Goal: Share content: Share content

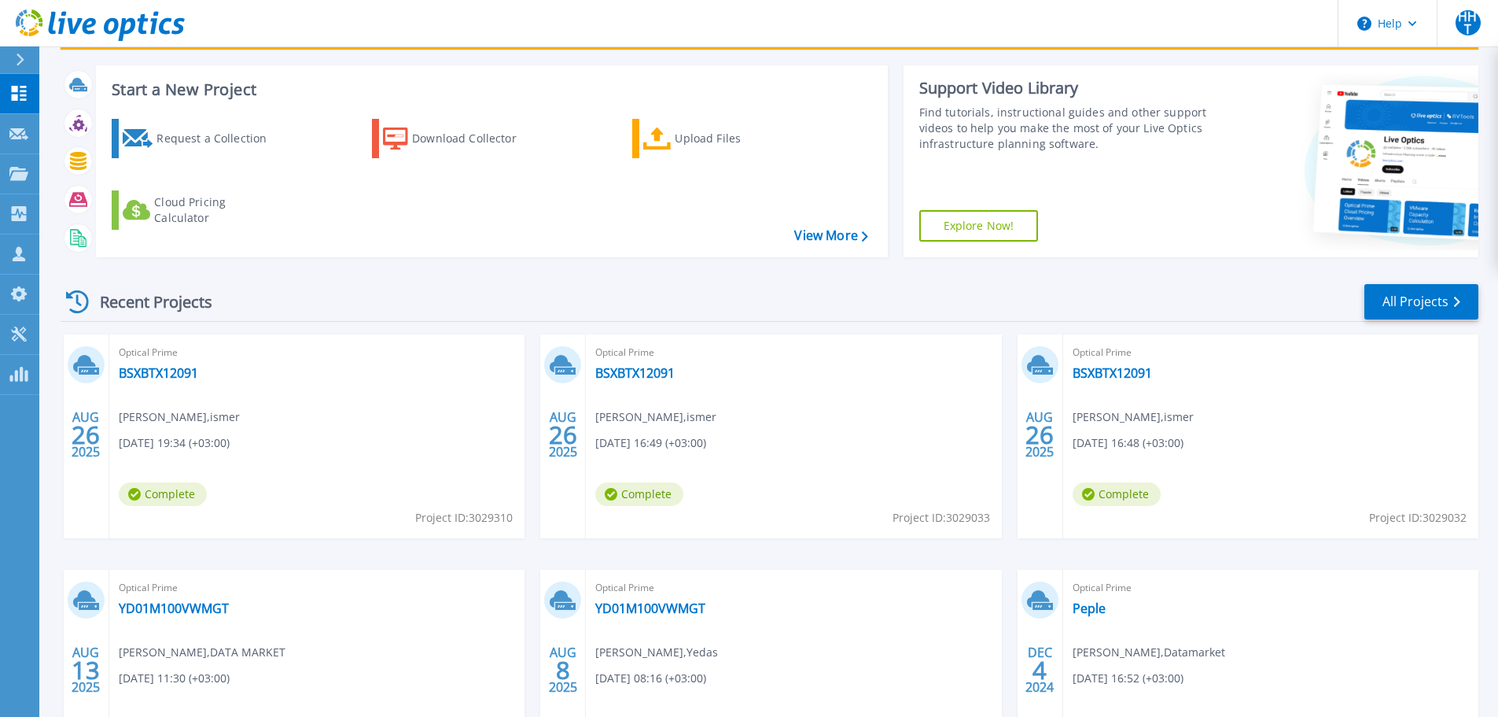
scroll to position [157, 0]
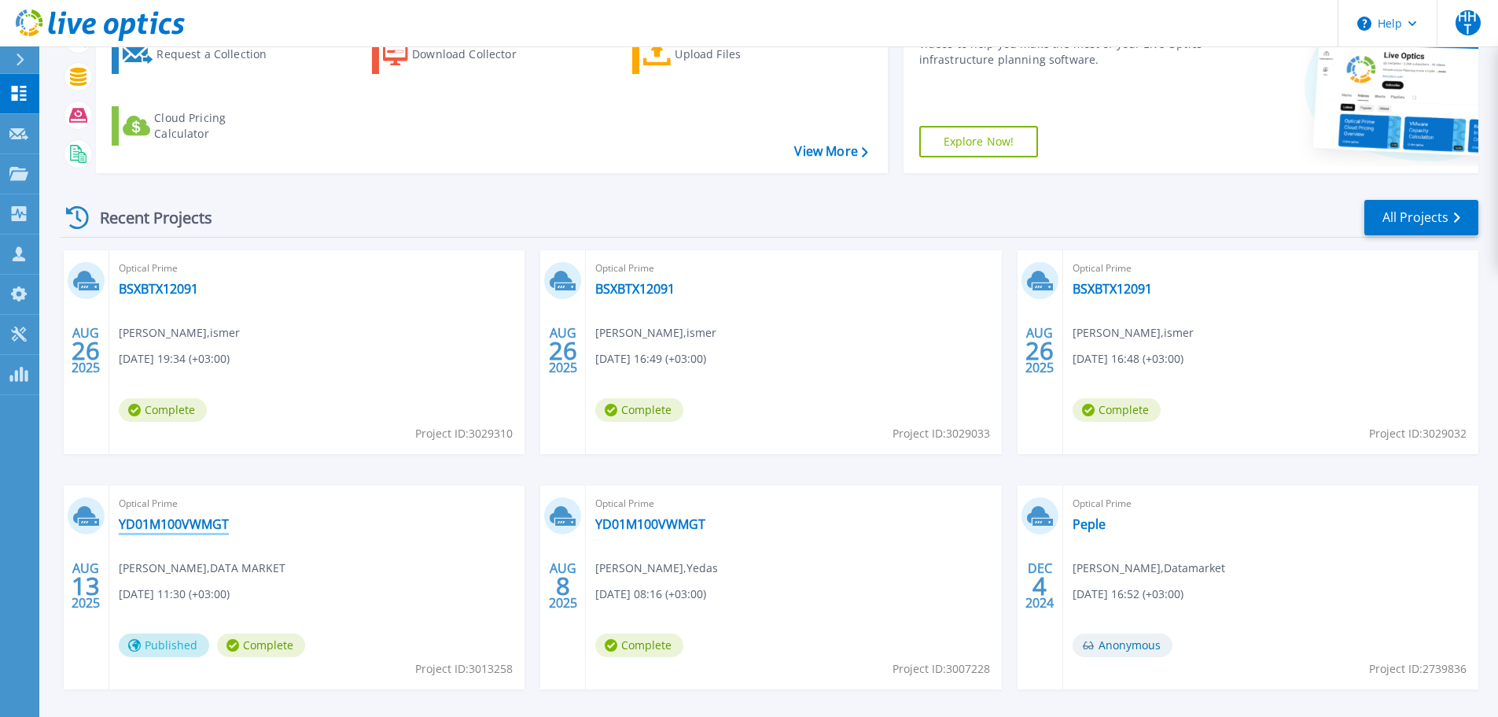
click at [203, 524] on link "YD01M100VWMGT" at bounding box center [174, 524] width 110 height 16
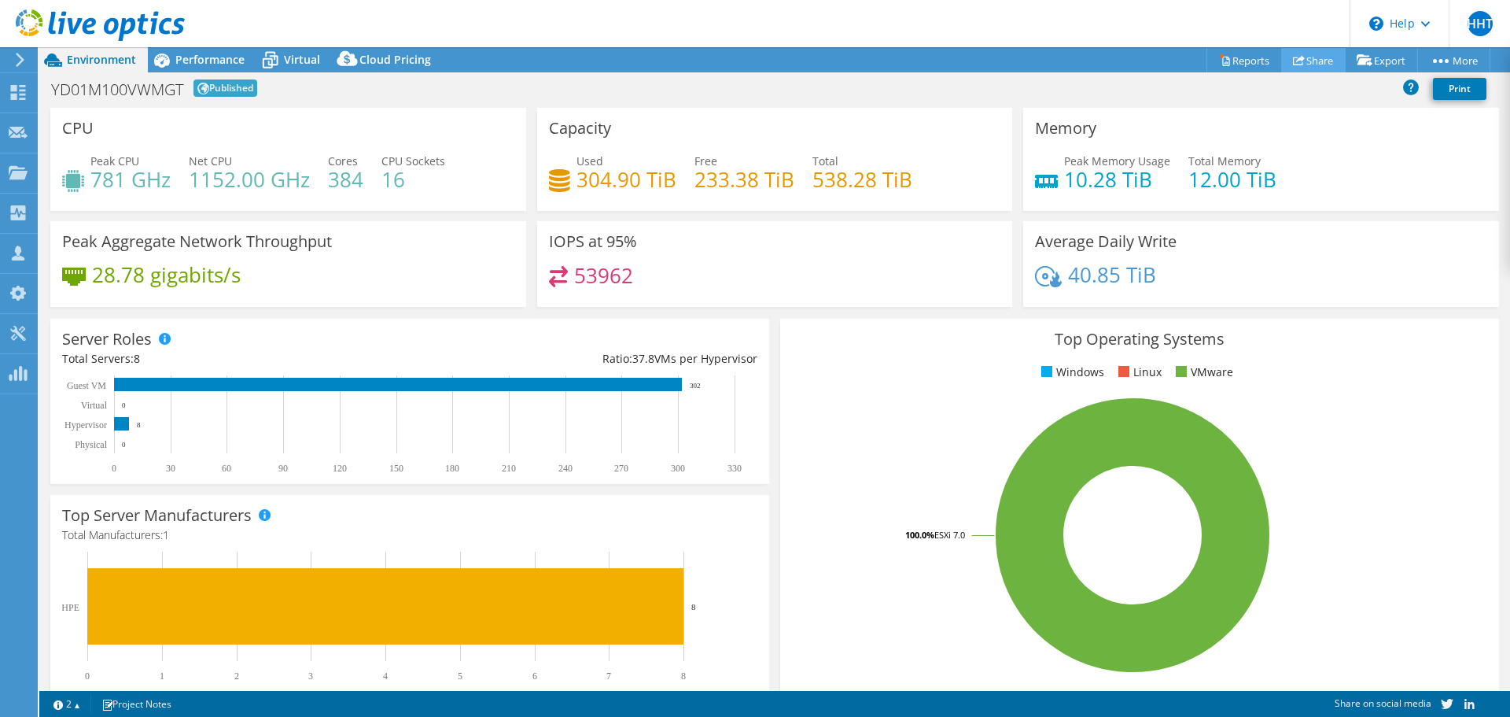
click at [1299, 59] on link "Share" at bounding box center [1313, 60] width 64 height 24
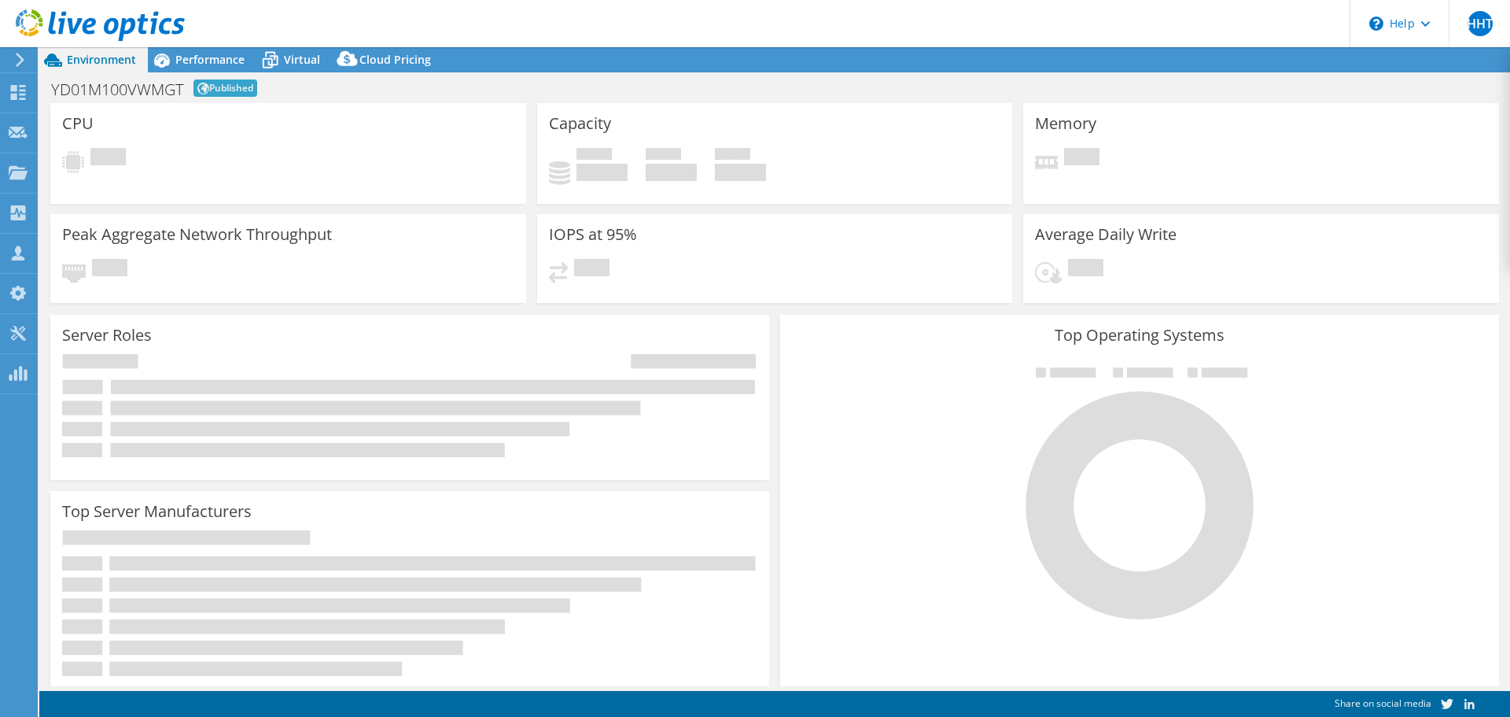
select select "USD"
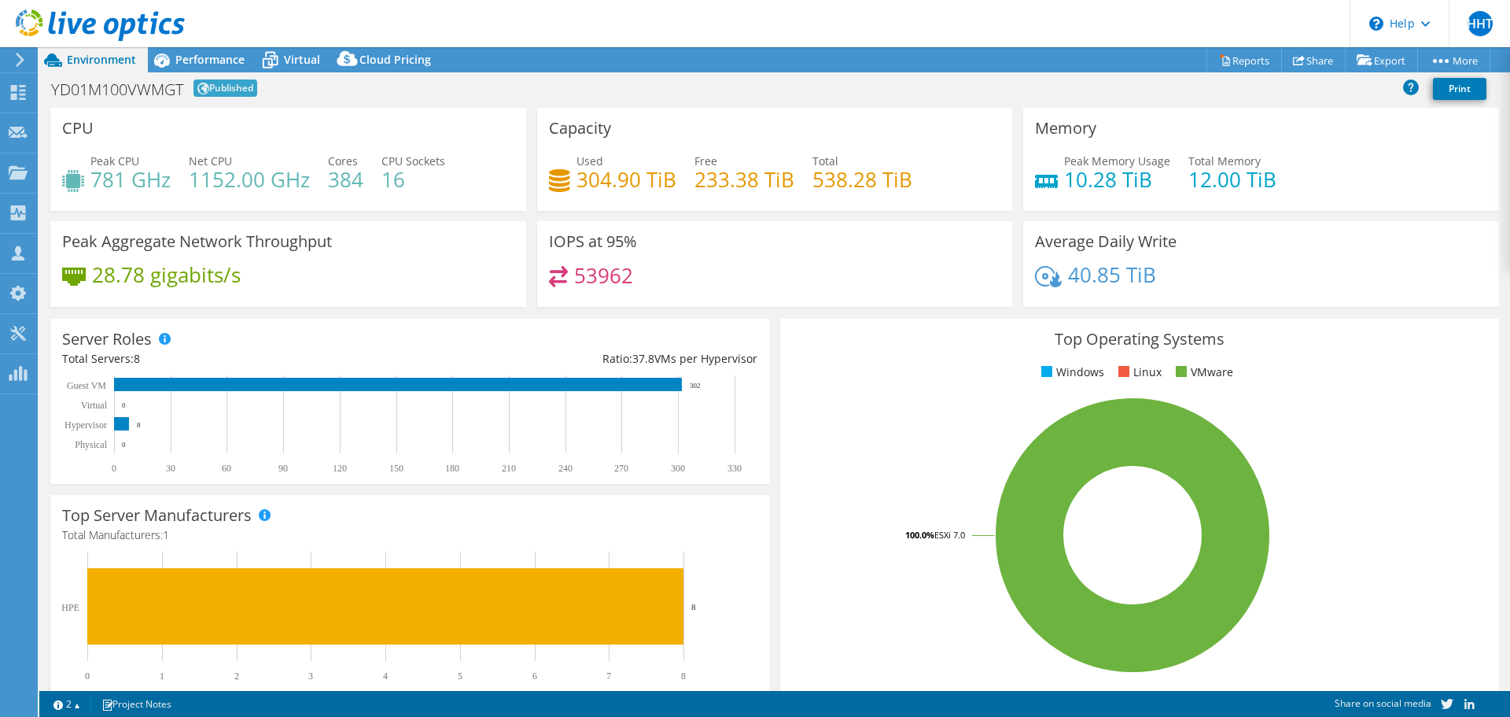
click at [116, 94] on h1 "YD01M100VWMGT" at bounding box center [117, 90] width 132 height 16
click at [1295, 64] on icon at bounding box center [1299, 60] width 12 height 12
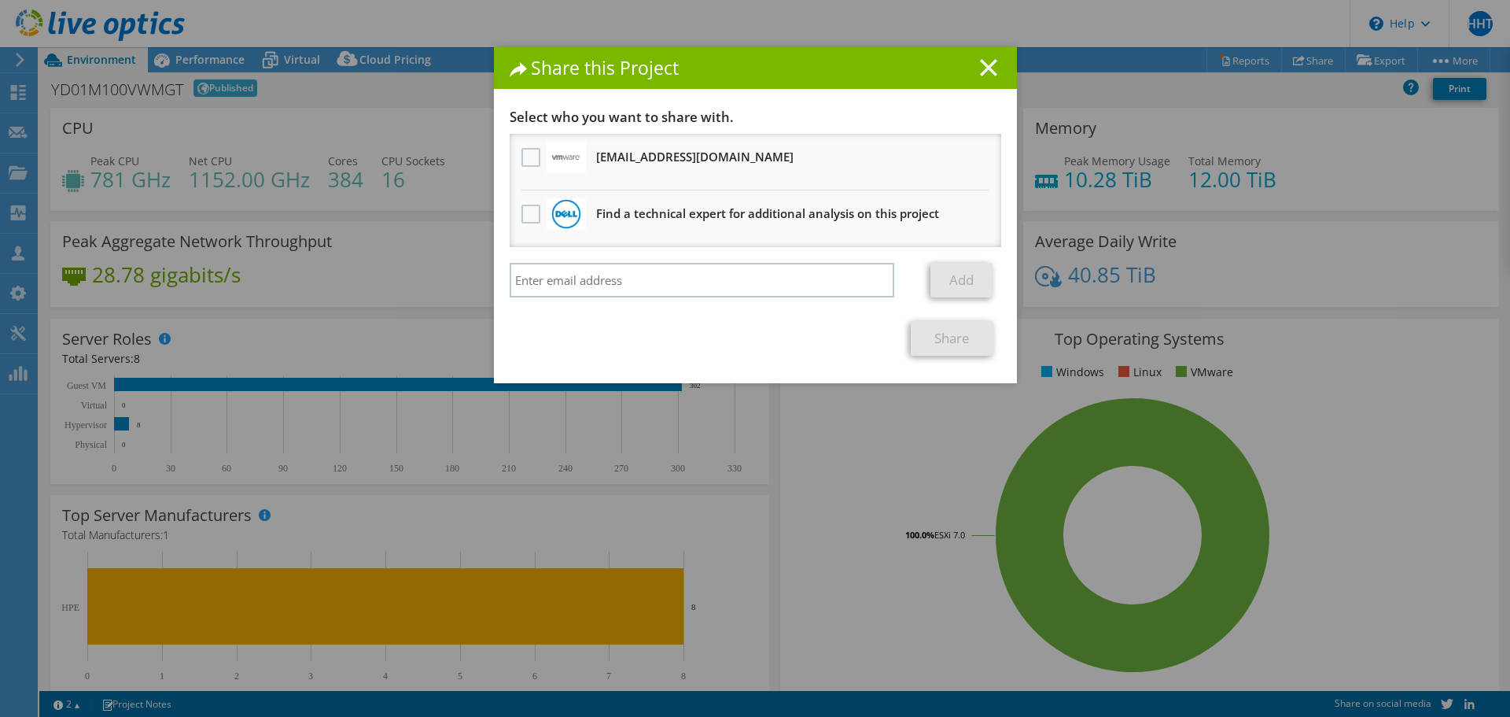
click at [982, 71] on icon at bounding box center [988, 67] width 17 height 17
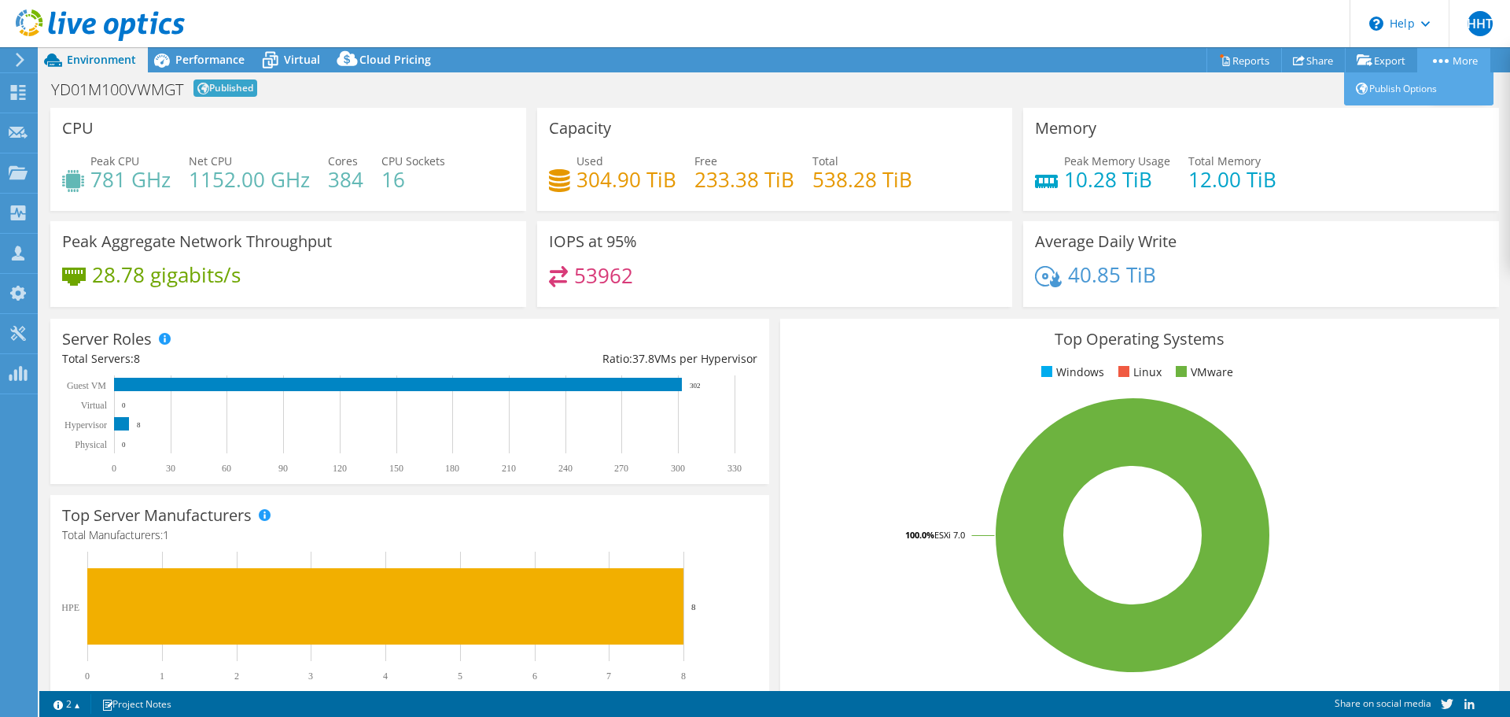
click at [1439, 62] on circle at bounding box center [1441, 61] width 4 height 4
click at [1417, 83] on link "Publish Options" at bounding box center [1418, 88] width 149 height 33
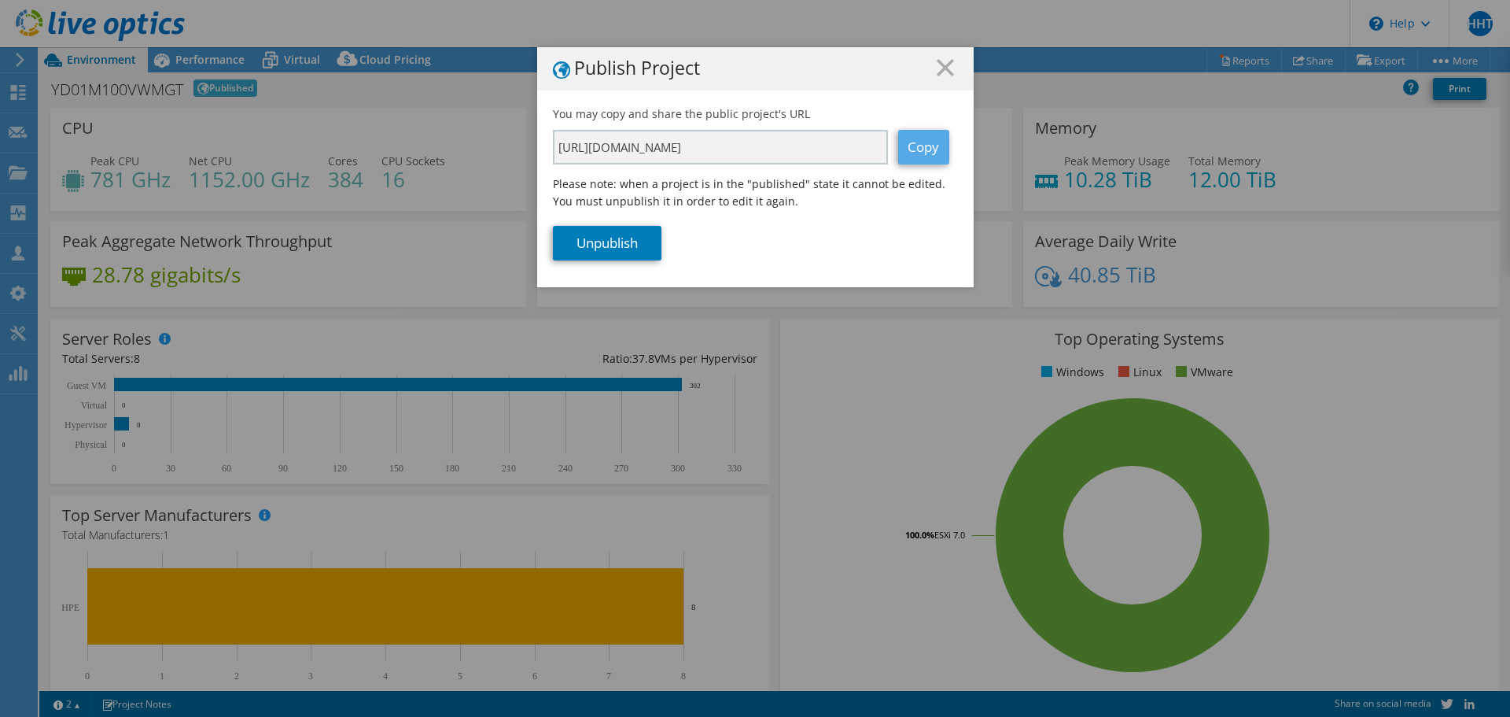
click at [934, 145] on link "Copy" at bounding box center [923, 147] width 51 height 35
click at [944, 70] on icon at bounding box center [945, 67] width 17 height 17
